Goal: Task Accomplishment & Management: Manage account settings

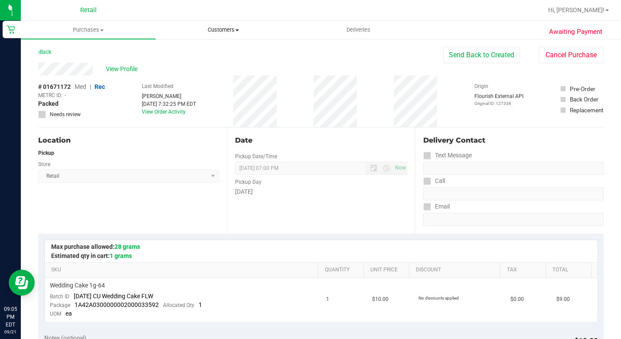
click at [225, 26] on span "Customers" at bounding box center [223, 30] width 134 height 8
click at [200, 49] on span "All customers" at bounding box center [187, 52] width 62 height 7
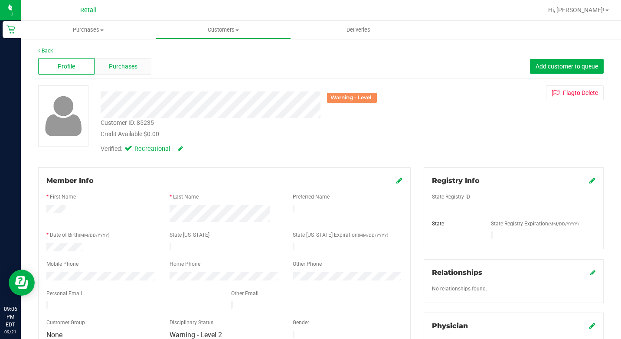
click at [120, 66] on span "Purchases" at bounding box center [123, 66] width 29 height 9
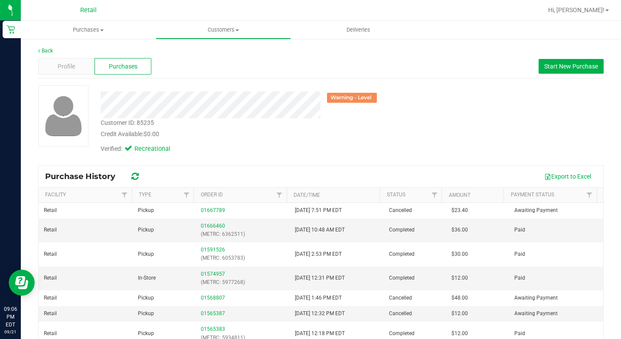
click at [178, 60] on div "Profile Purchases Start New Purchase" at bounding box center [321, 67] width 566 height 24
click at [229, 33] on span "Customers" at bounding box center [223, 30] width 134 height 8
click at [181, 56] on span "All customers" at bounding box center [187, 52] width 62 height 7
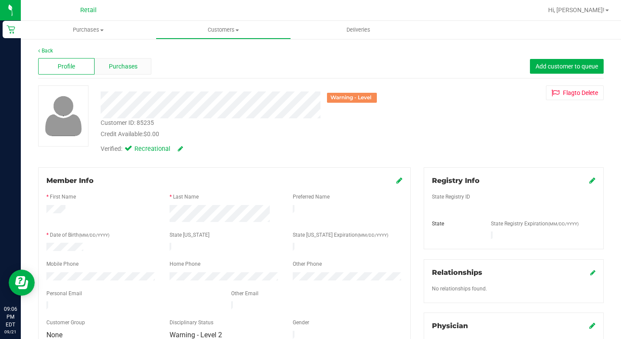
click at [117, 61] on div "Purchases" at bounding box center [123, 66] width 56 height 16
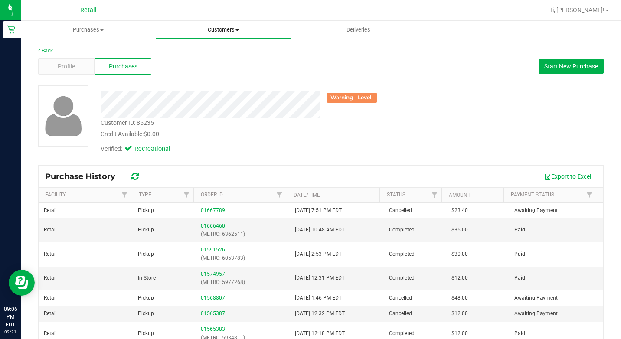
click at [231, 26] on uib-tab-heading "Customers All customers Add a new customer All physicians" at bounding box center [223, 29] width 134 height 17
